Goal: Information Seeking & Learning: Learn about a topic

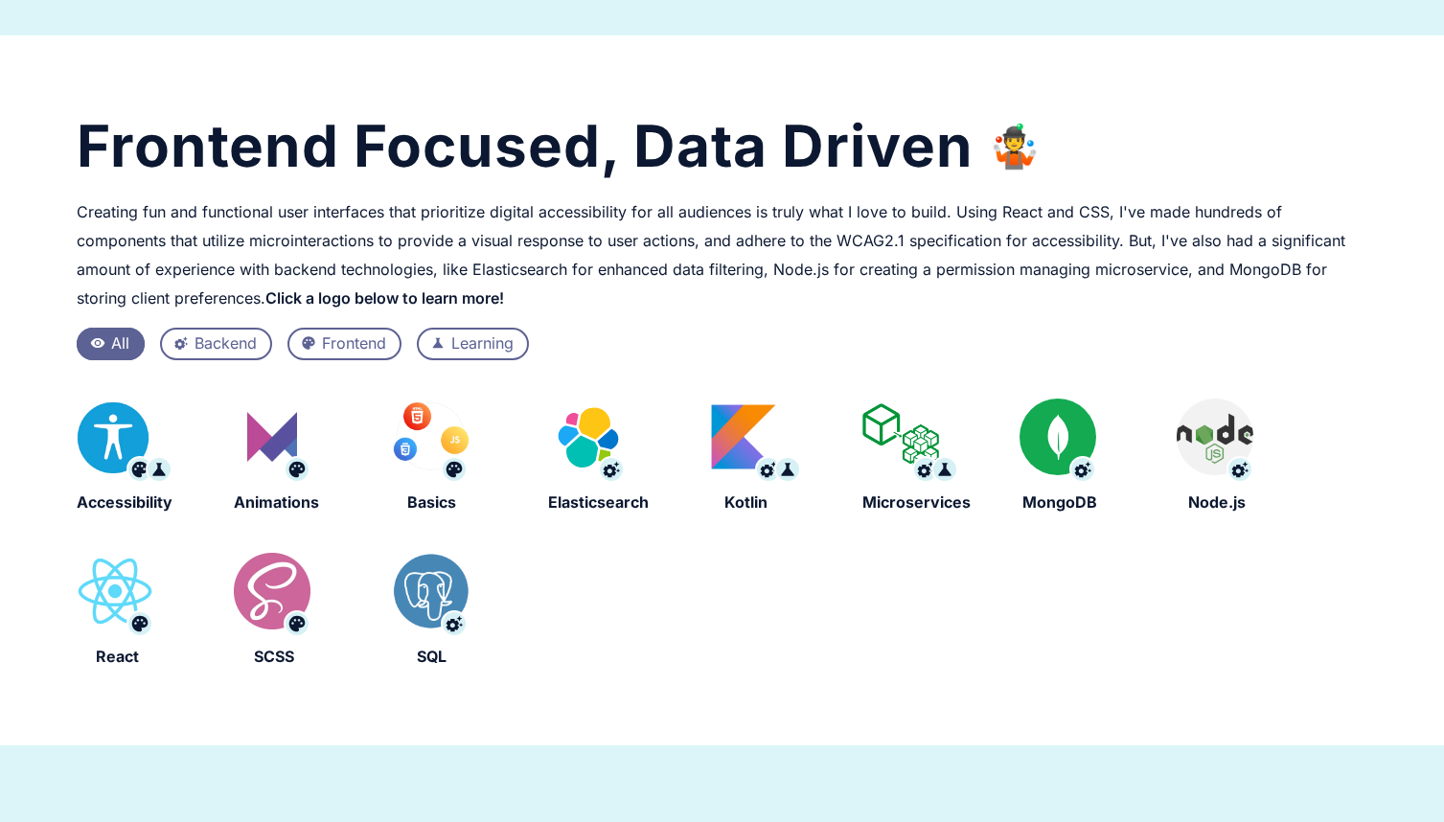
scroll to position [507, 0]
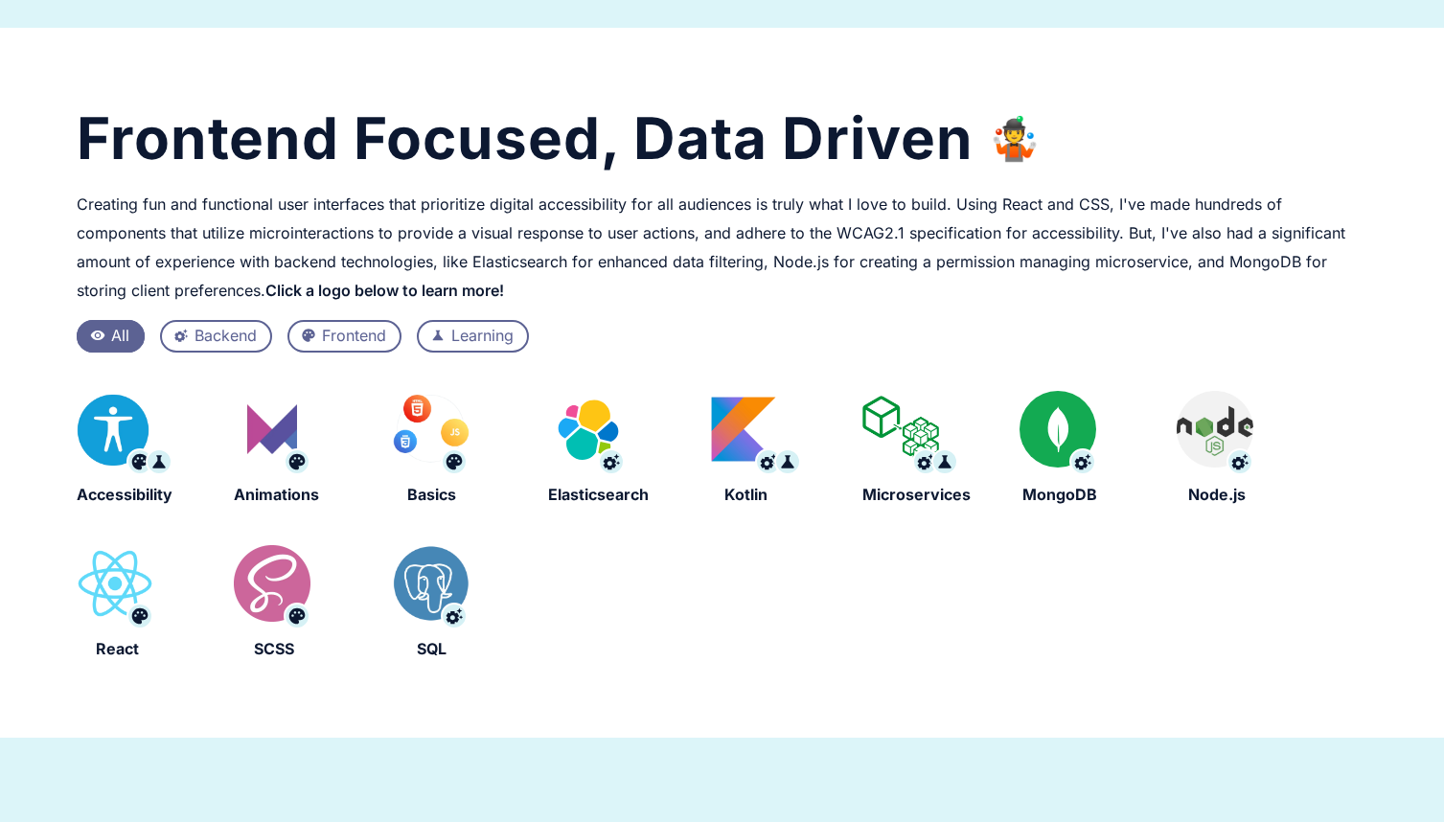
click at [193, 338] on div "settings_suggest Backend" at bounding box center [216, 336] width 112 height 33
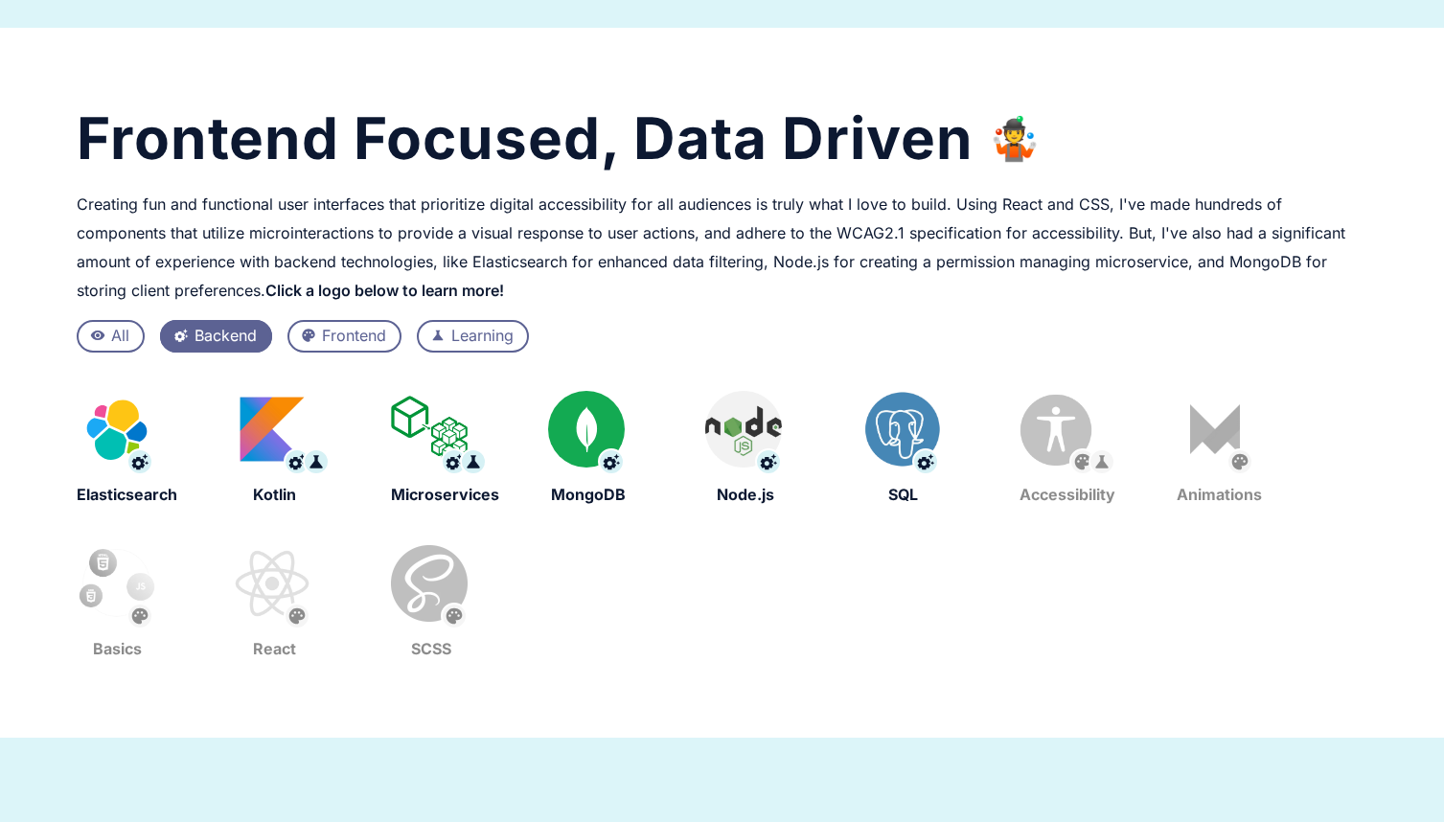
click at [337, 327] on div "Frontend" at bounding box center [354, 336] width 64 height 25
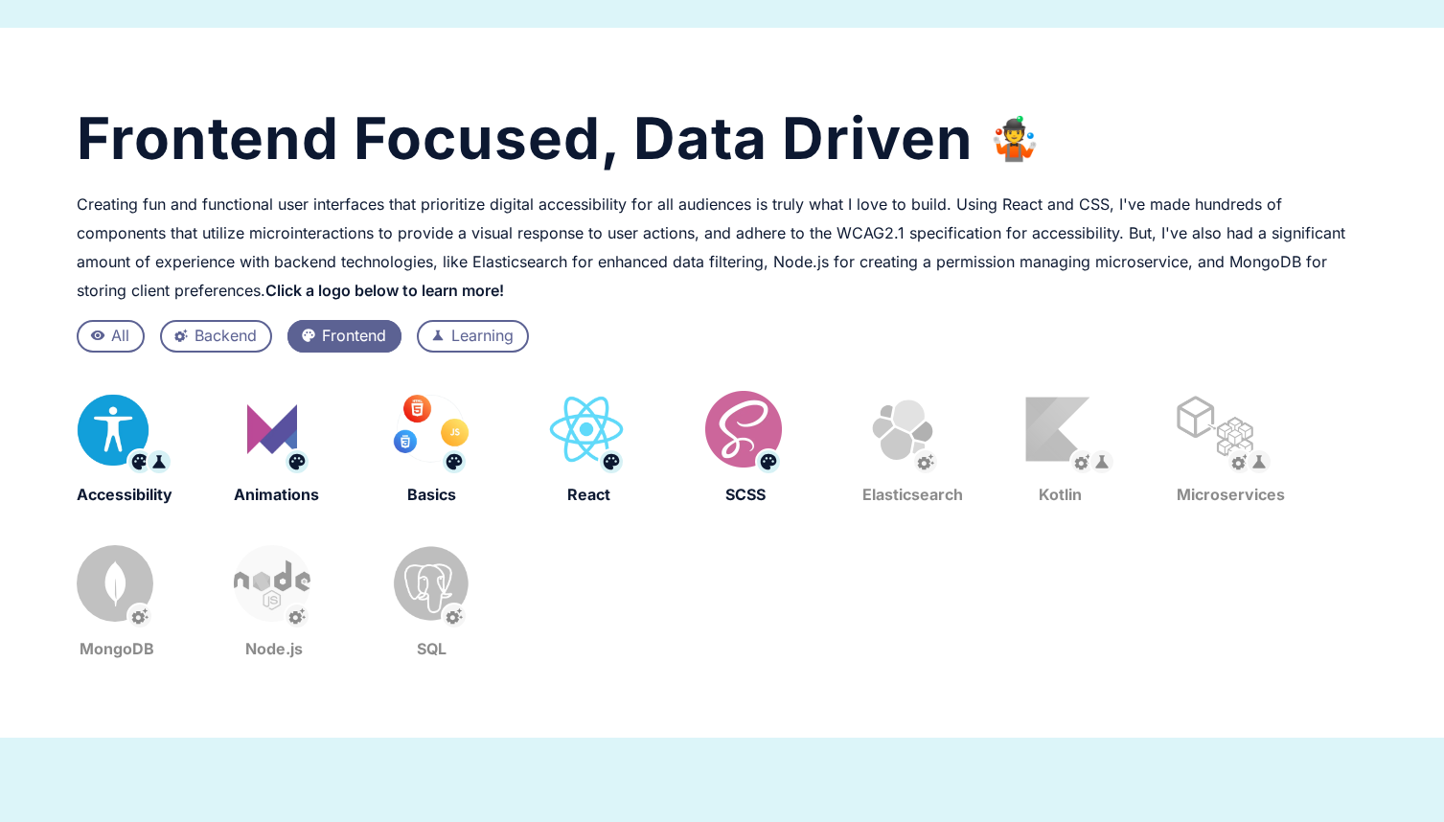
click at [459, 335] on div "Learning" at bounding box center [482, 336] width 62 height 25
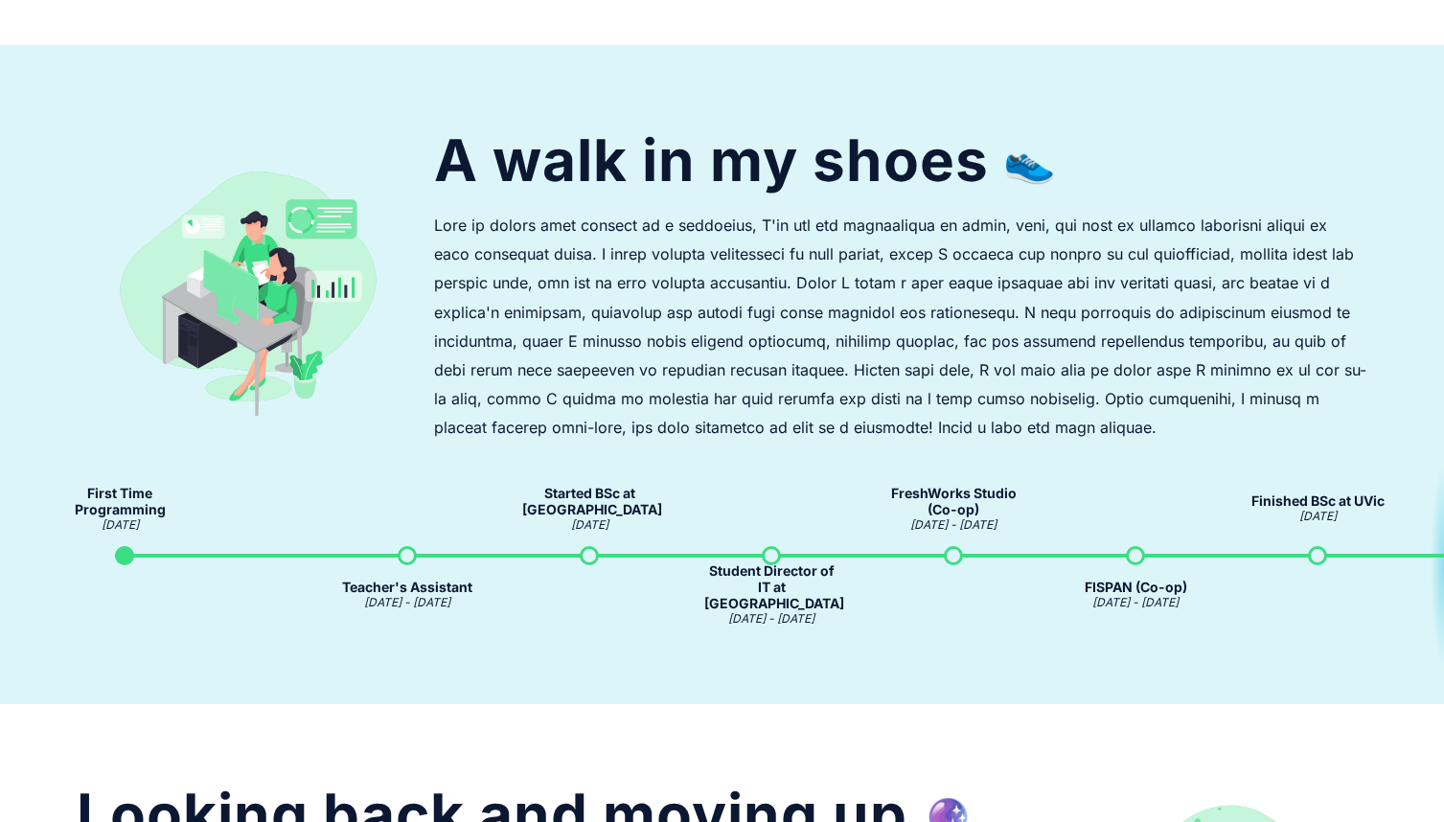
scroll to position [1201, 0]
drag, startPoint x: 1356, startPoint y: 519, endPoint x: 1267, endPoint y: 488, distance: 94.5
click at [1267, 492] on div "Finished BSc at UVic [DATE]" at bounding box center [1317, 507] width 133 height 31
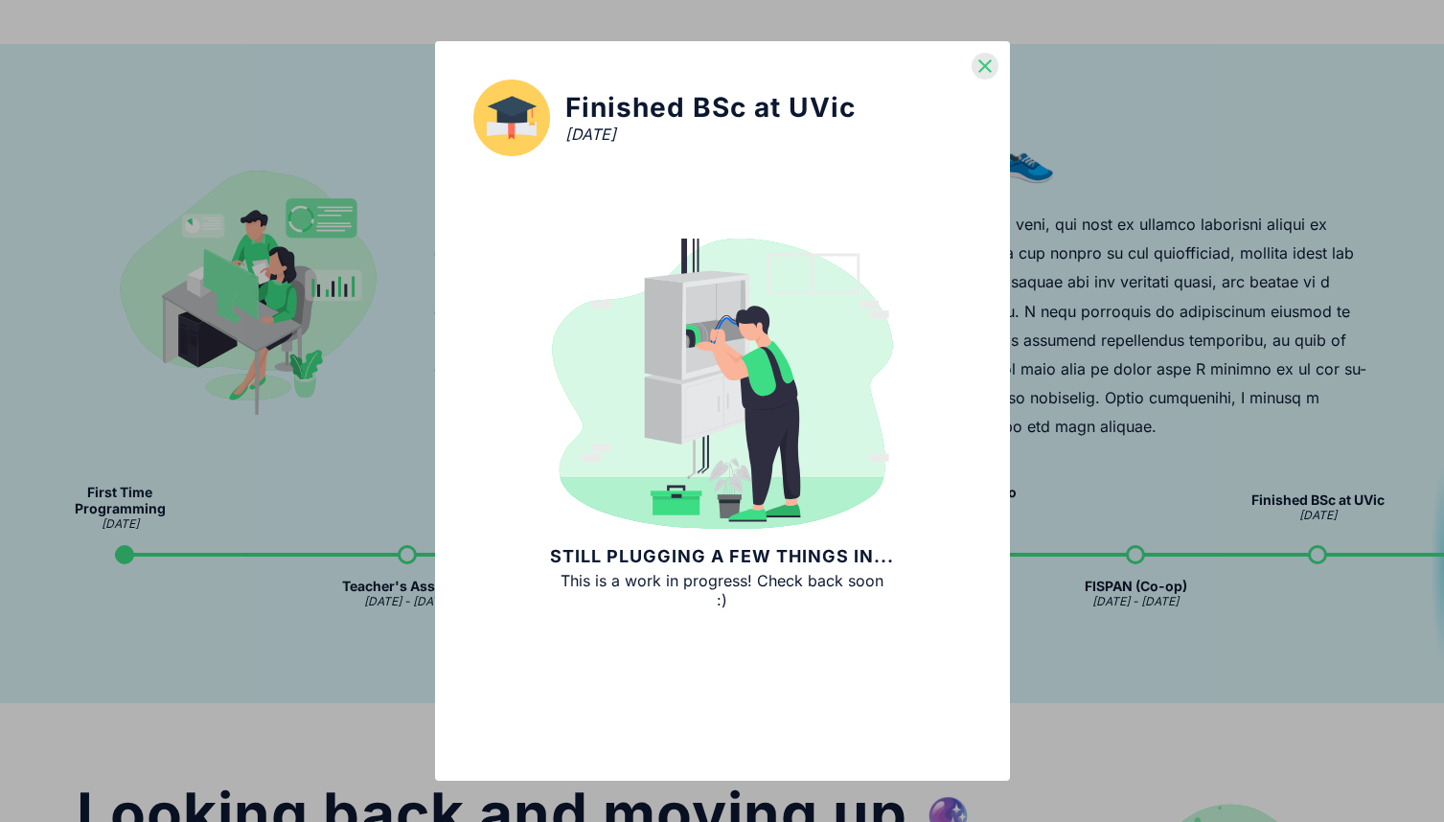
click at [991, 68] on icon "close" at bounding box center [985, 66] width 27 height 27
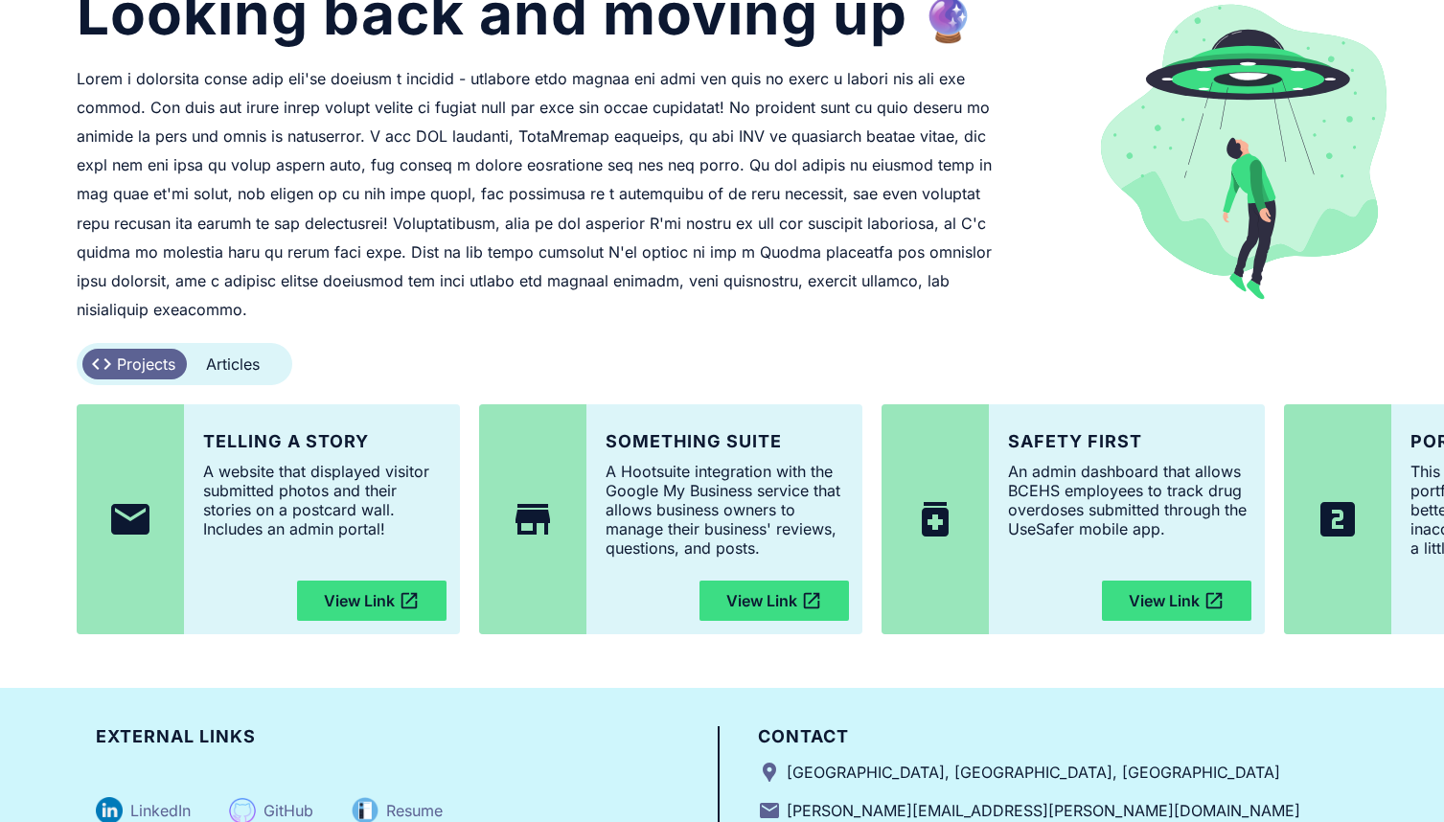
scroll to position [1997, 0]
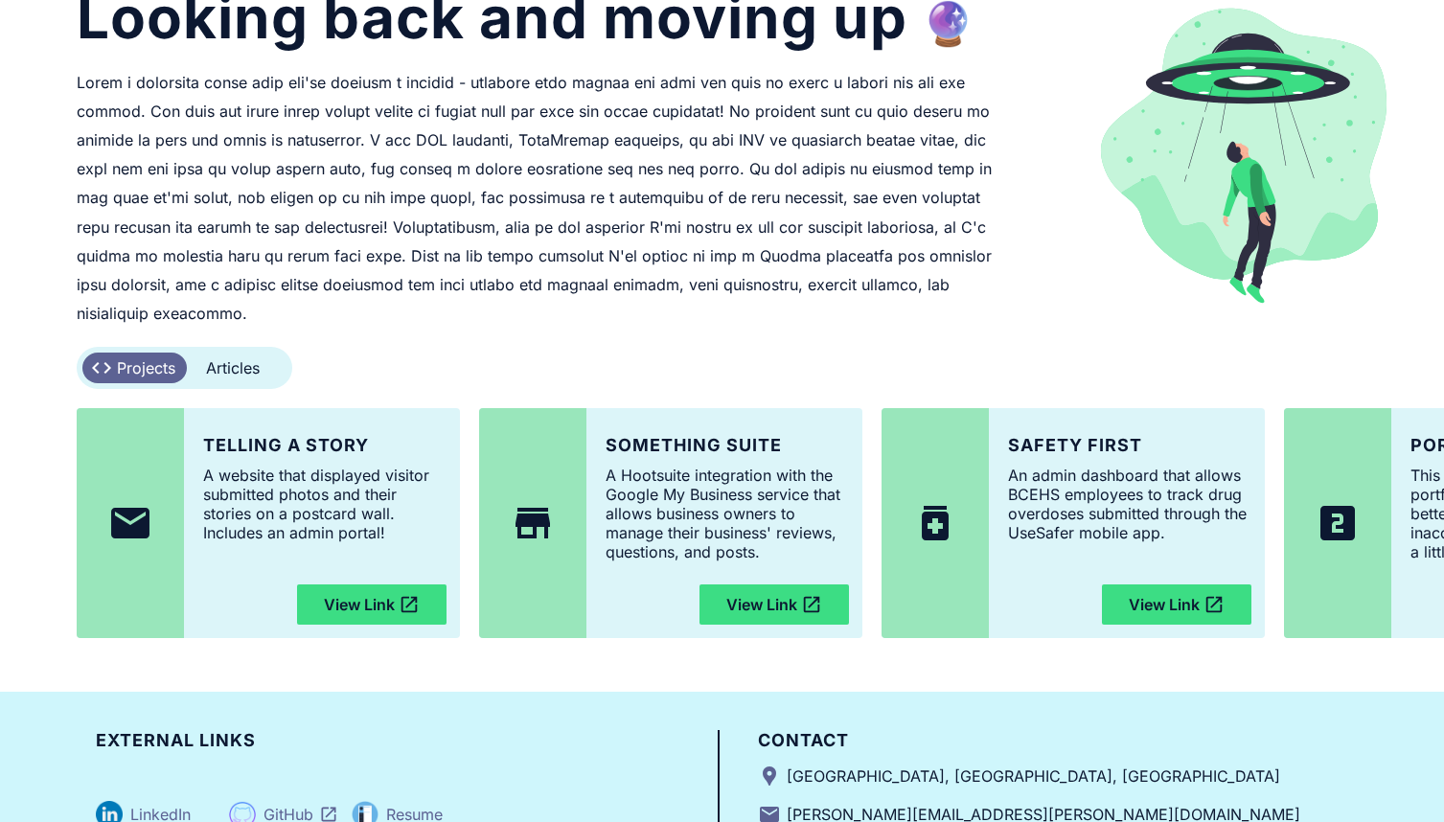
click at [243, 801] on img at bounding box center [242, 814] width 27 height 27
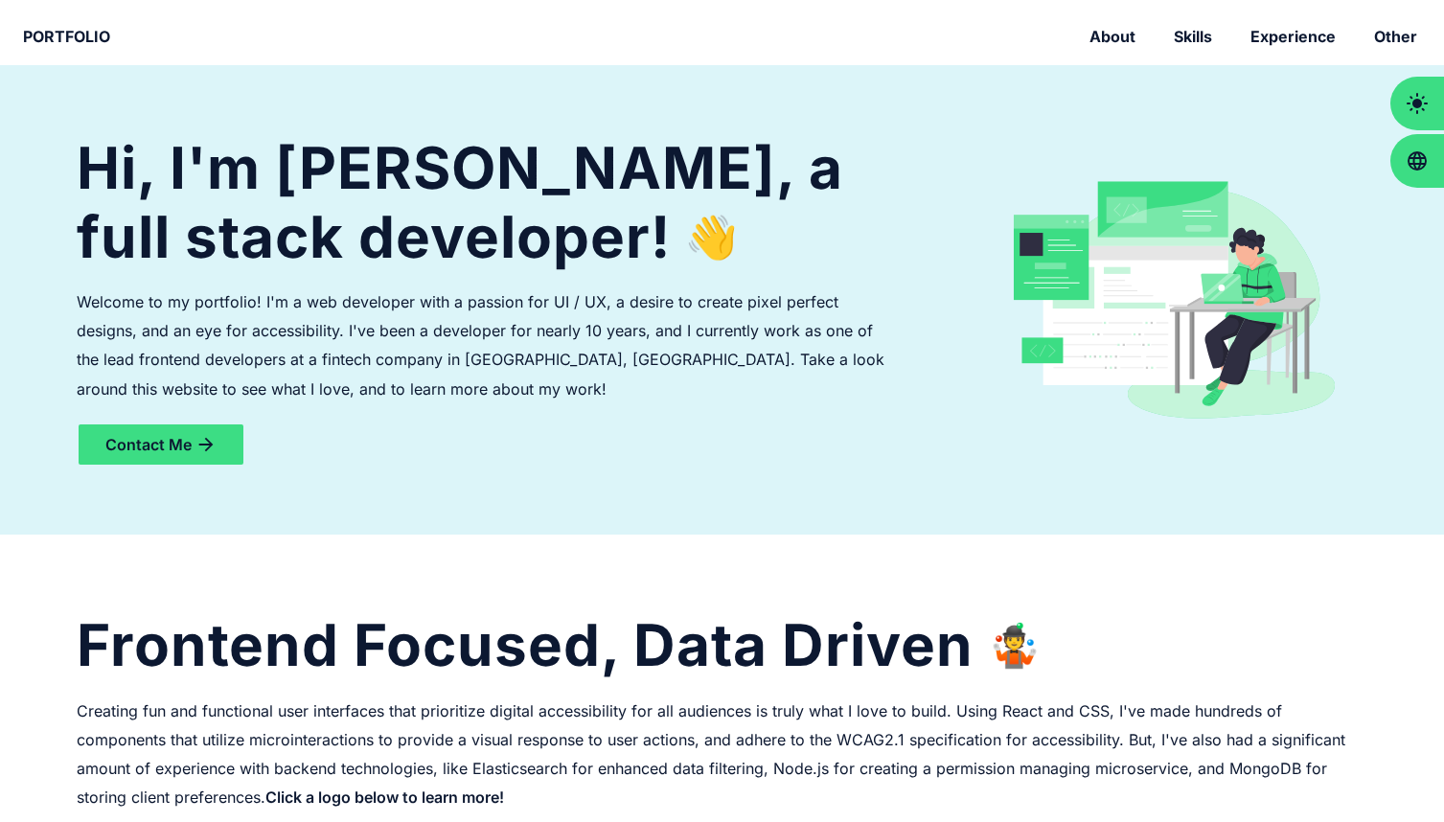
scroll to position [0, 0]
click at [1209, 41] on div "Skills" at bounding box center [1193, 36] width 46 height 19
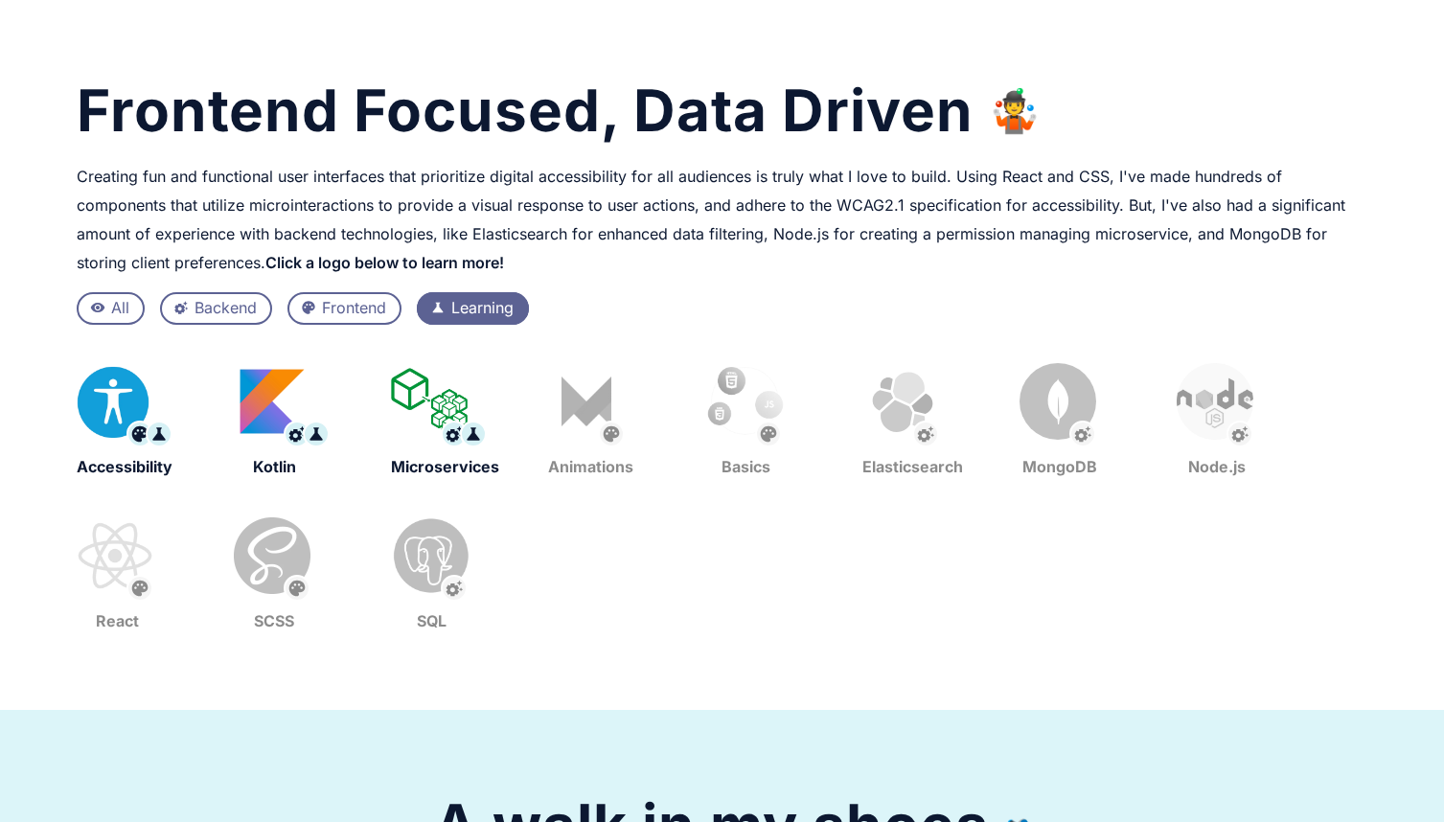
click at [341, 319] on div "Frontend" at bounding box center [354, 308] width 64 height 25
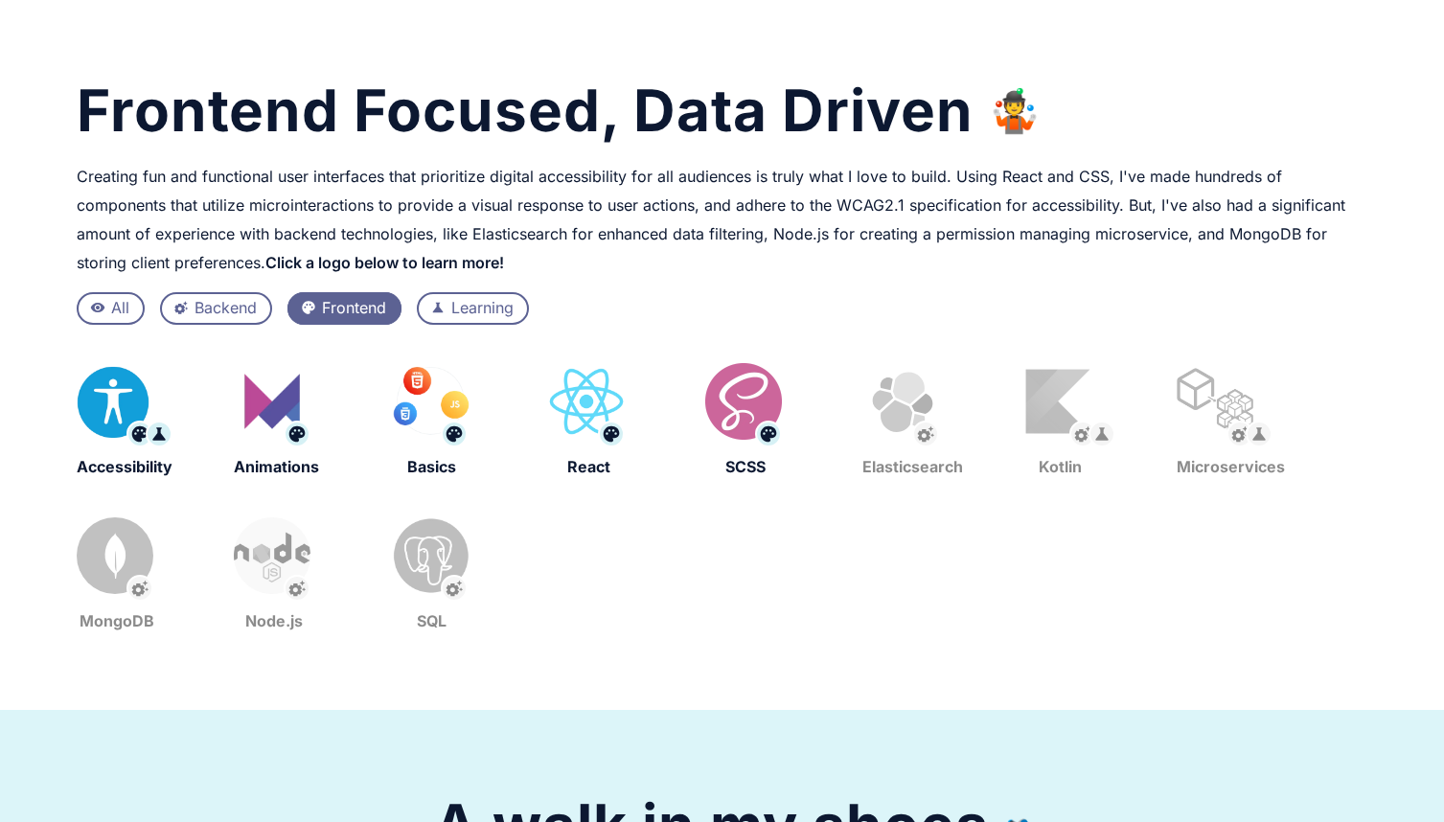
click at [274, 412] on img at bounding box center [272, 401] width 84 height 84
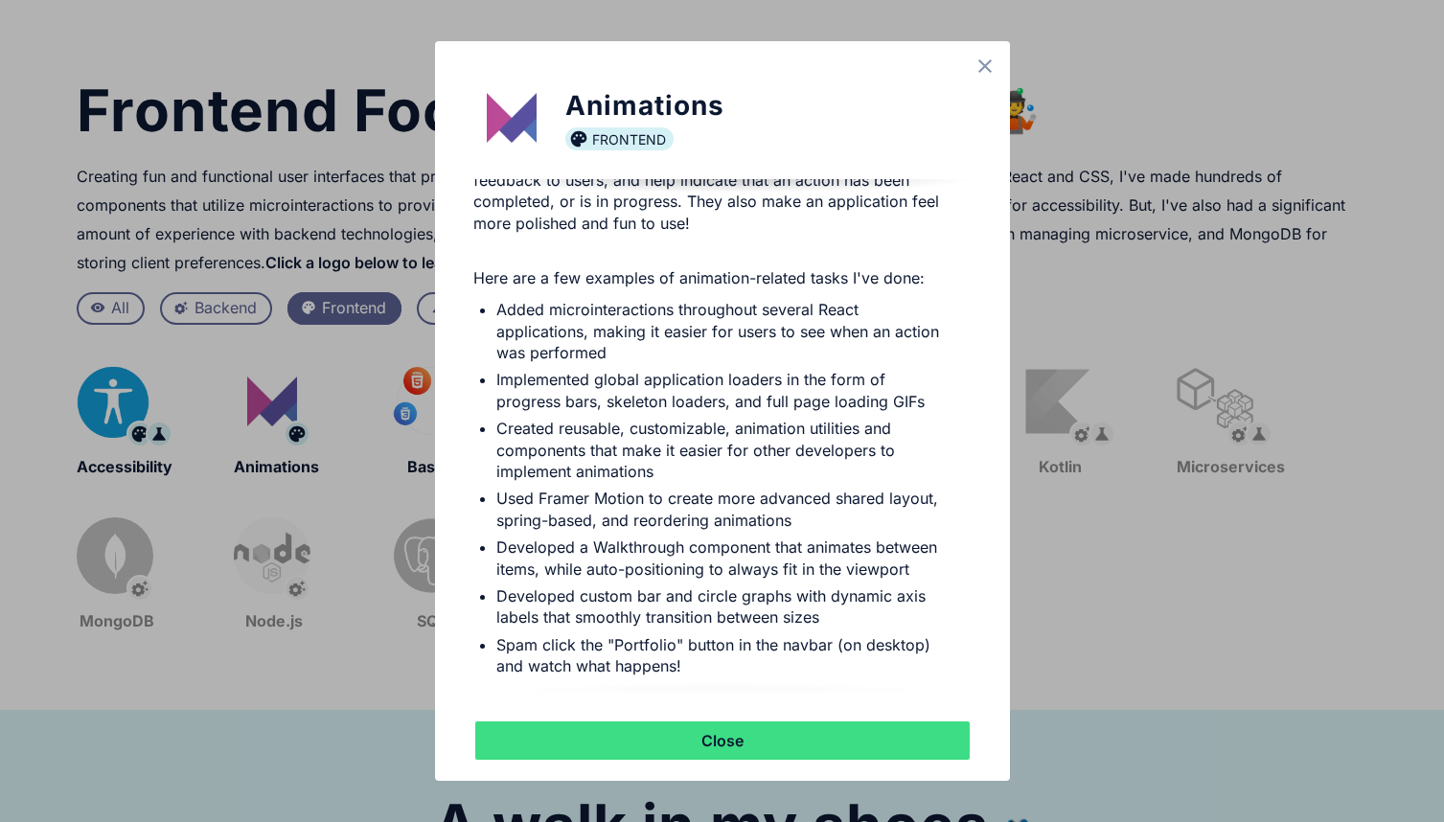
scroll to position [180, 0]
click at [326, 483] on div "Animations palette Frontend Animations, transitions, and microinteractions are …" at bounding box center [722, 411] width 1444 height 822
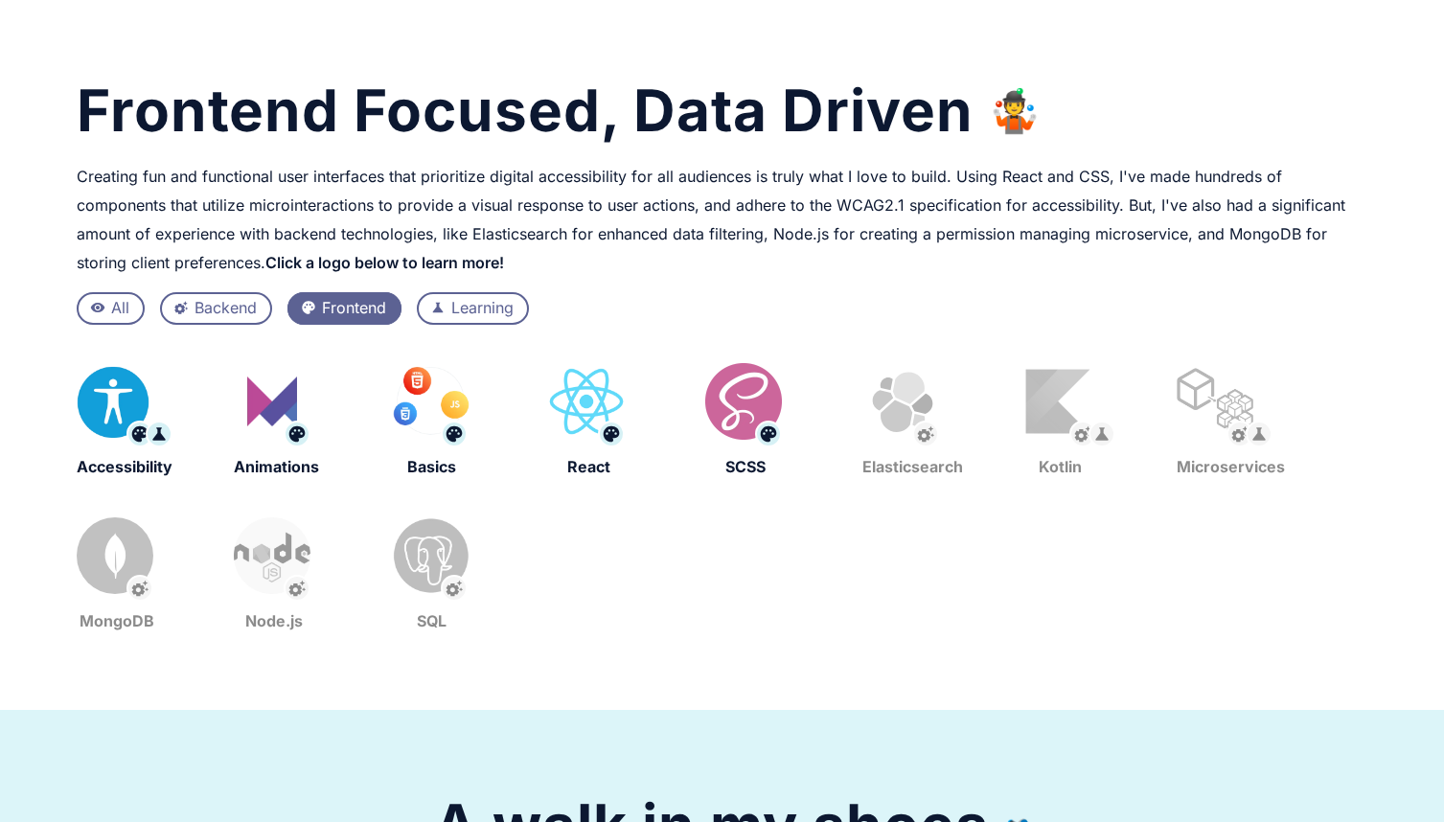
click at [115, 324] on div "visibility All" at bounding box center [111, 308] width 68 height 33
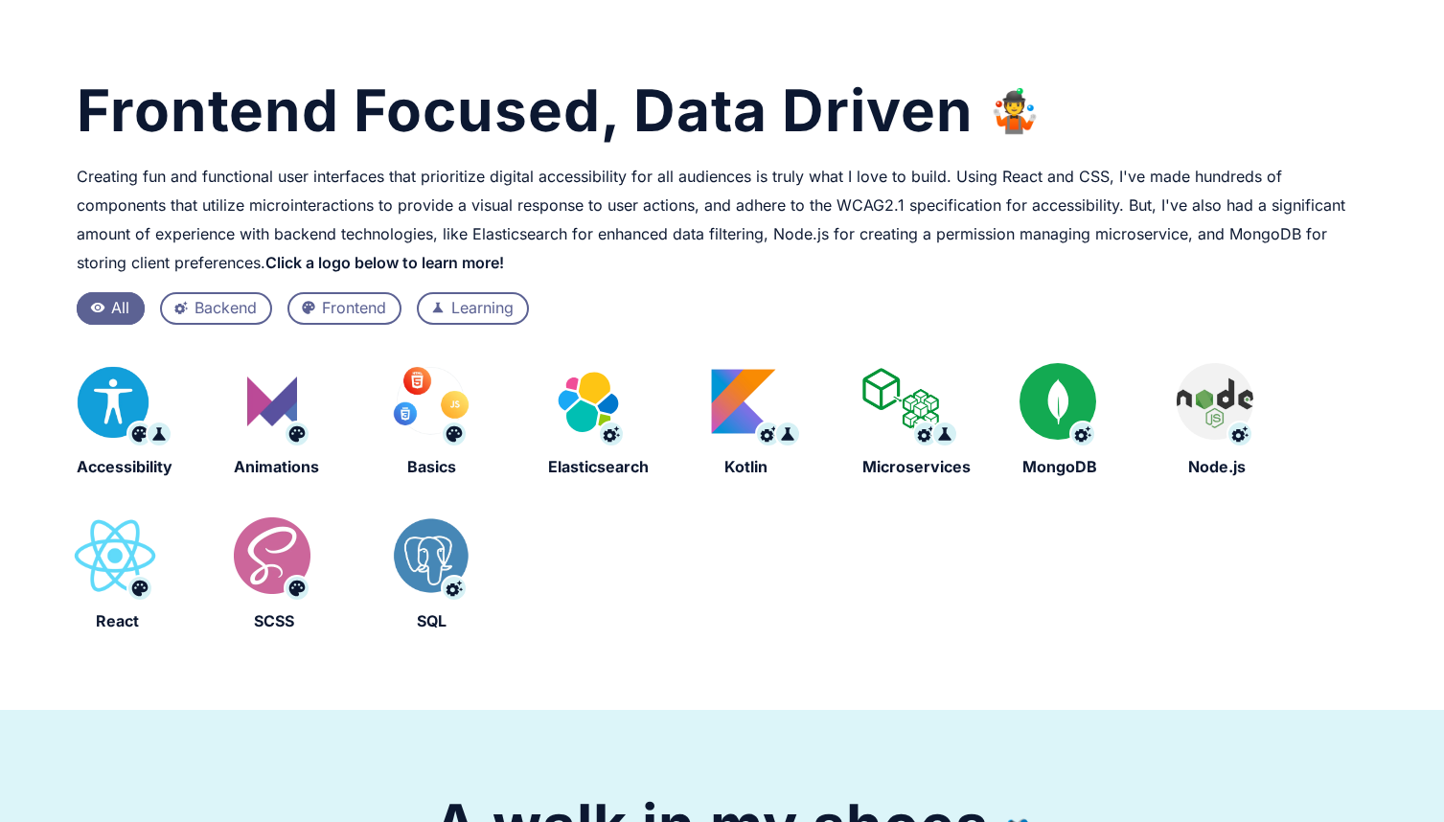
click at [126, 563] on img at bounding box center [115, 556] width 84 height 84
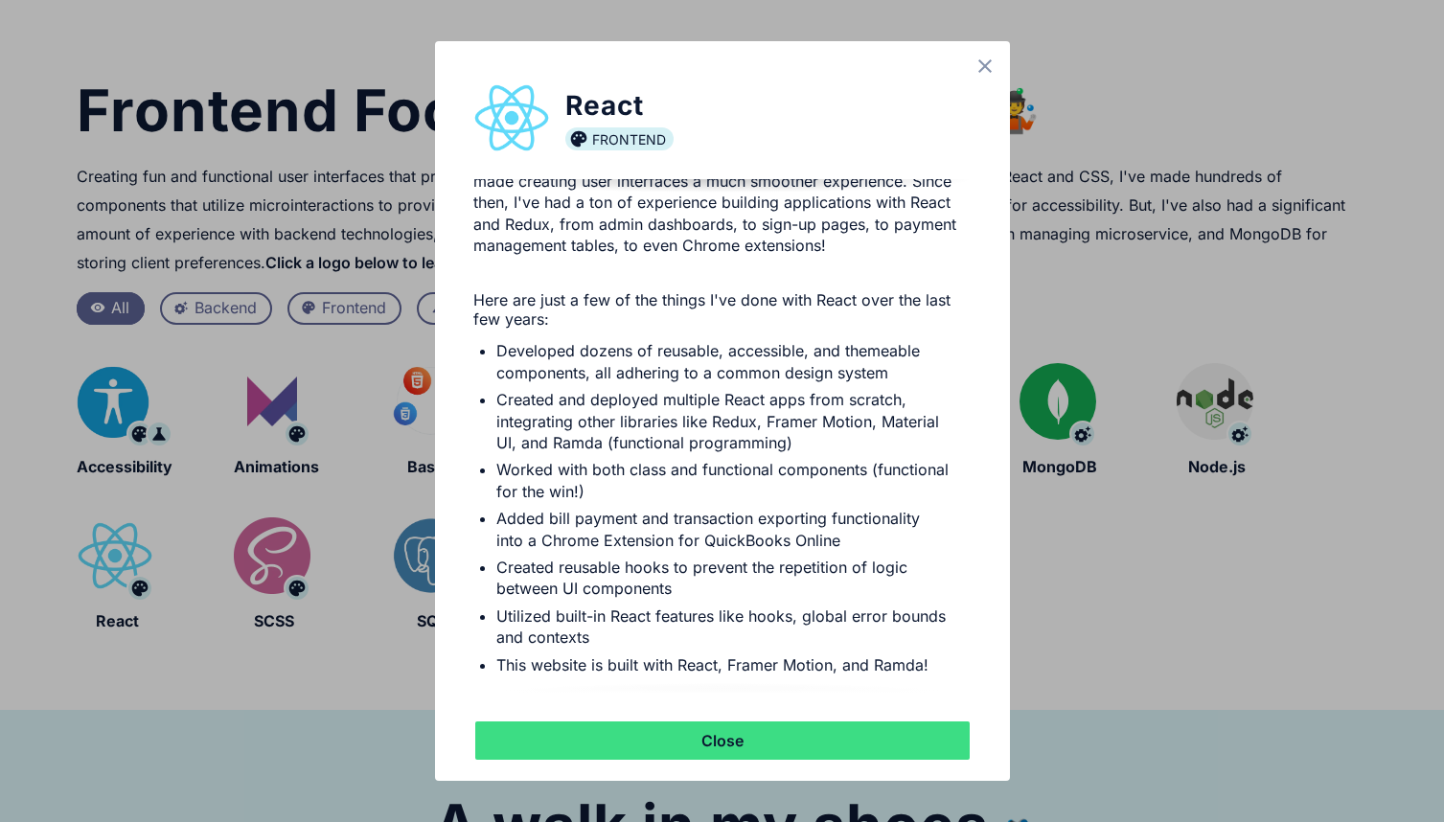
scroll to position [115, 0]
click at [280, 696] on div "React palette Frontend I first learned React in [DATE], back when I started my …" at bounding box center [722, 411] width 1444 height 822
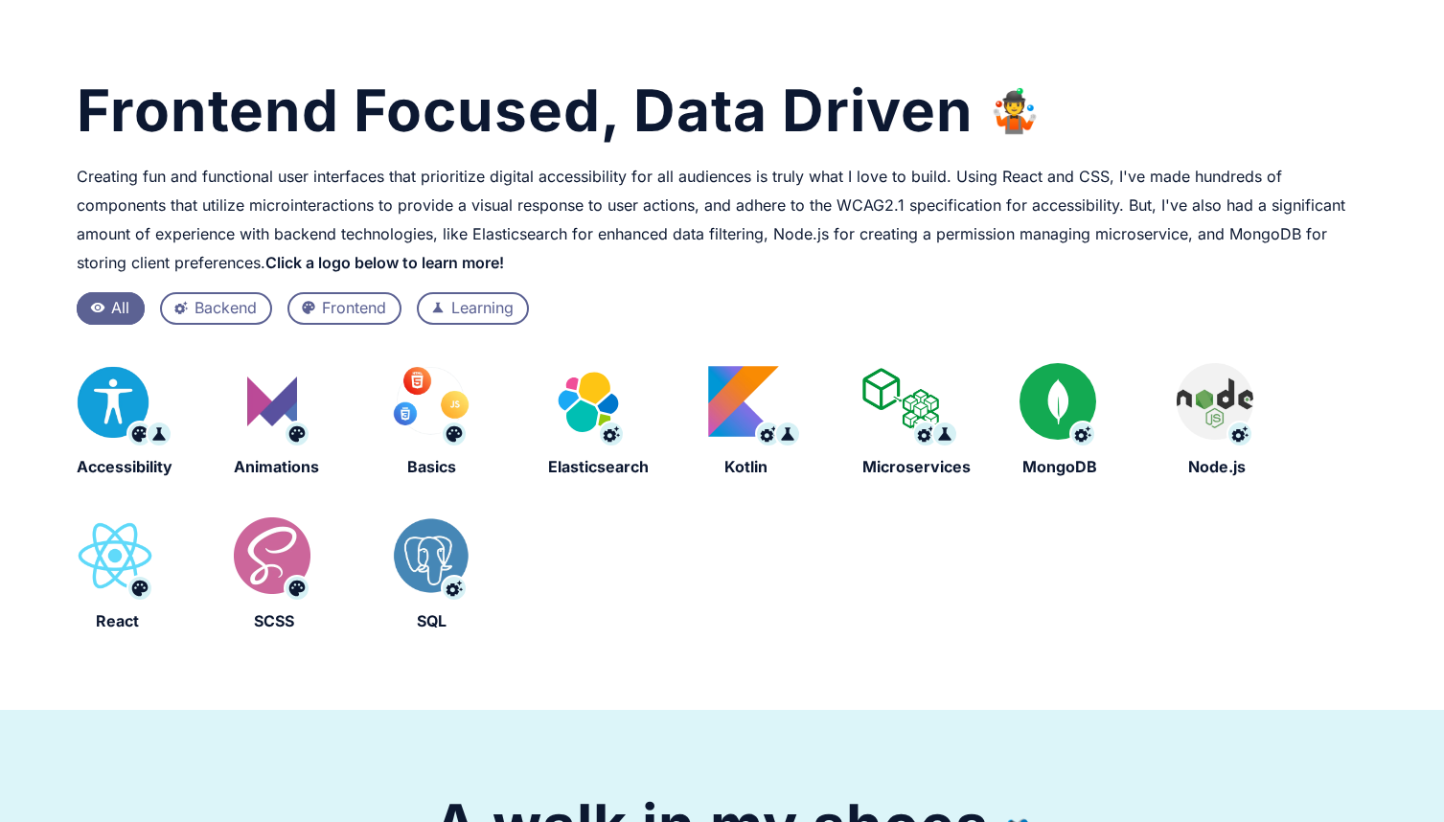
click at [710, 401] on img at bounding box center [743, 401] width 84 height 84
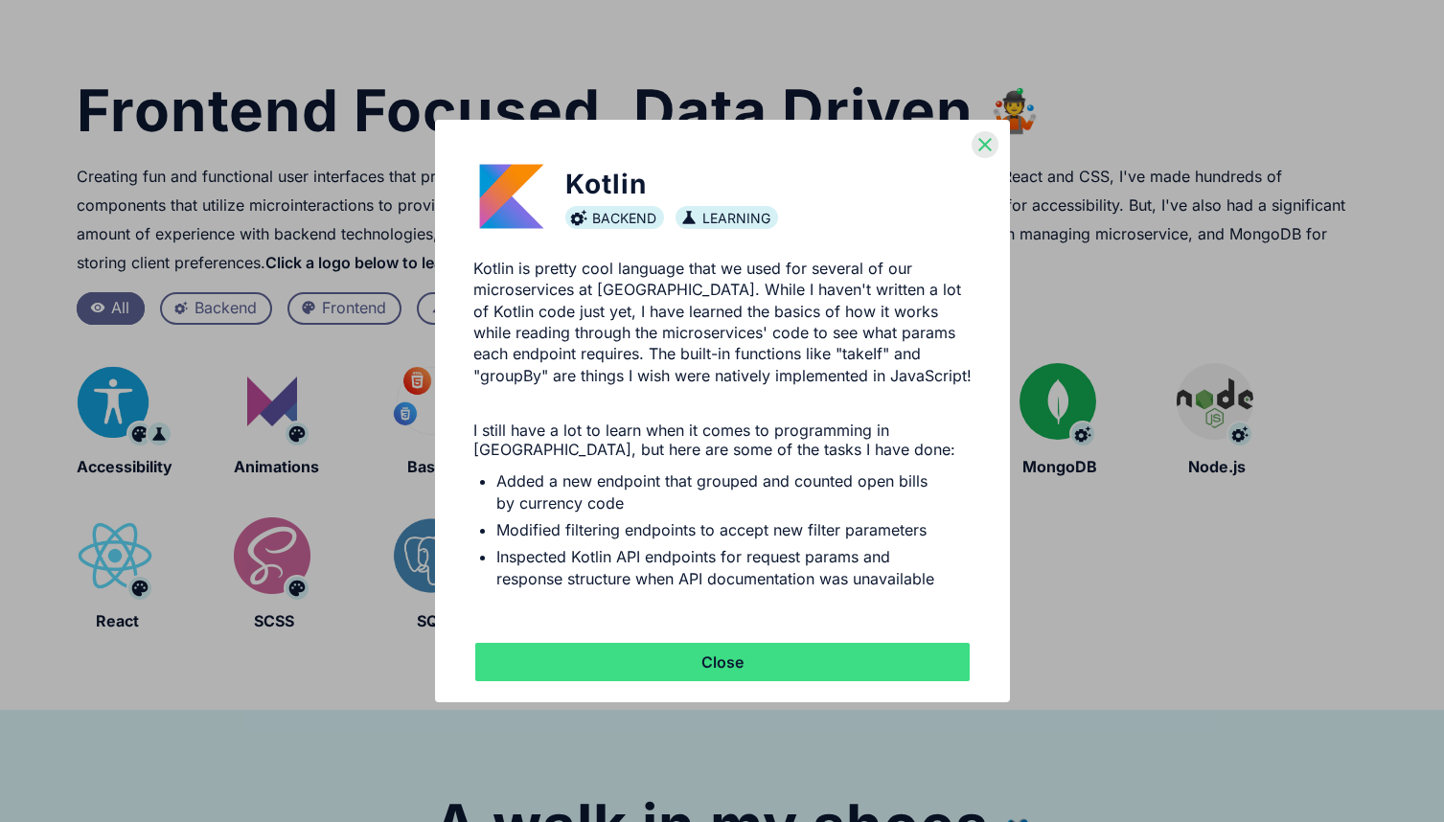
click at [988, 143] on icon "close" at bounding box center [985, 144] width 27 height 27
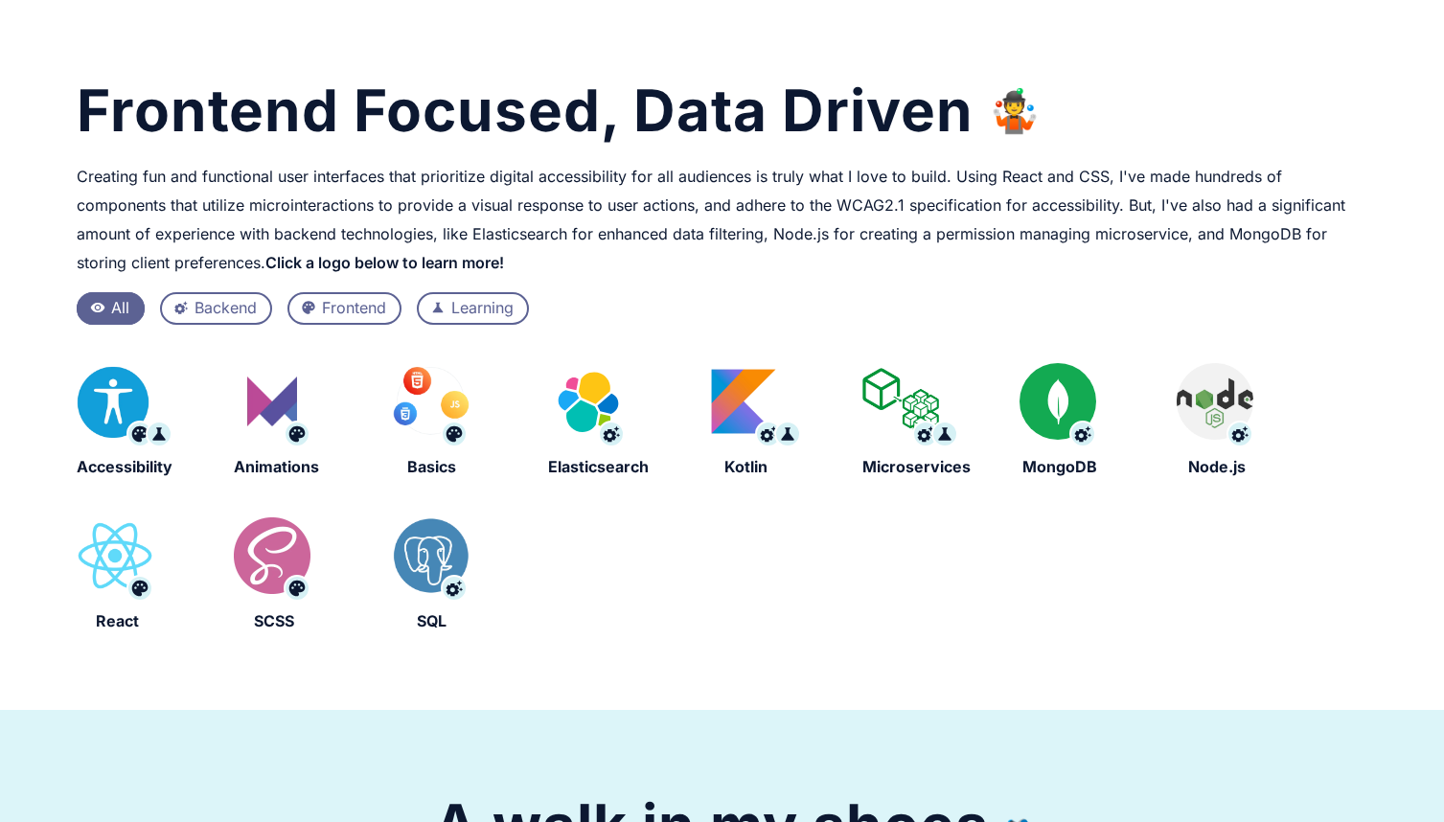
scroll to position [0, 0]
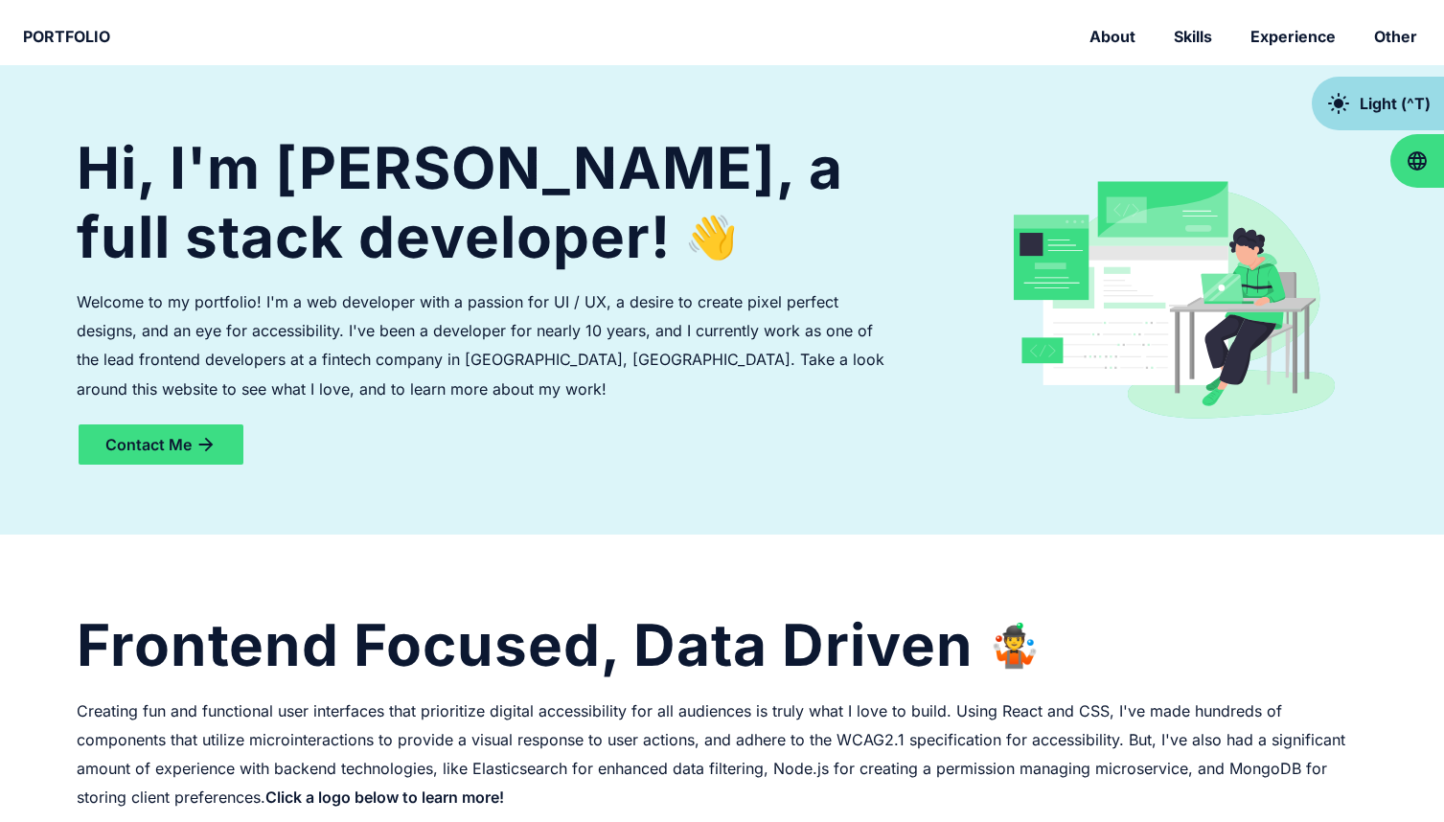
click at [1410, 88] on div "light_mode dark_mode Light (^T)" at bounding box center [1393, 104] width 163 height 54
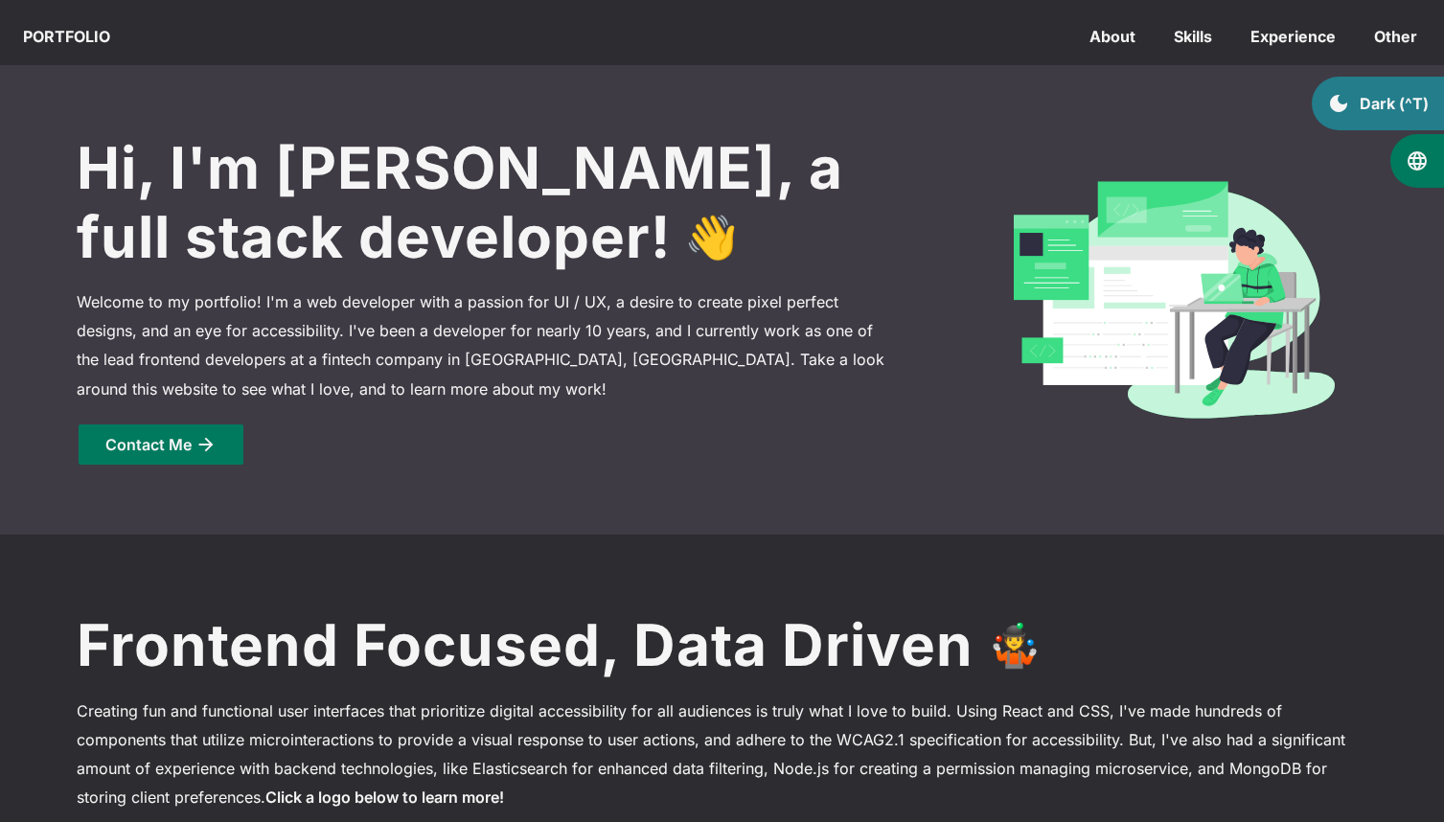
click at [1407, 100] on div "Dark (^T)" at bounding box center [1394, 103] width 69 height 19
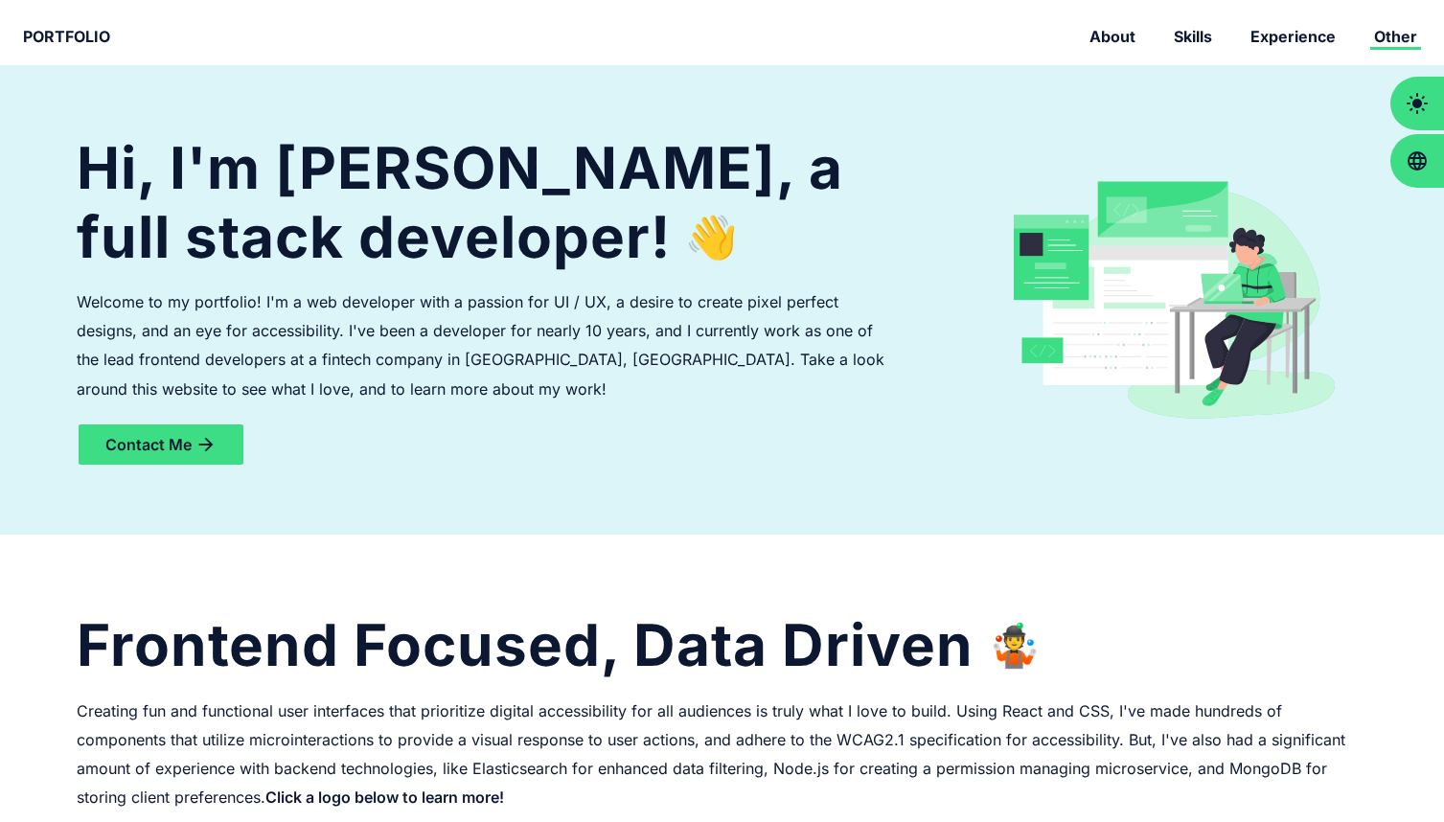
click at [1411, 35] on div "Other" at bounding box center [1395, 36] width 51 height 19
